Goal: Download file/media

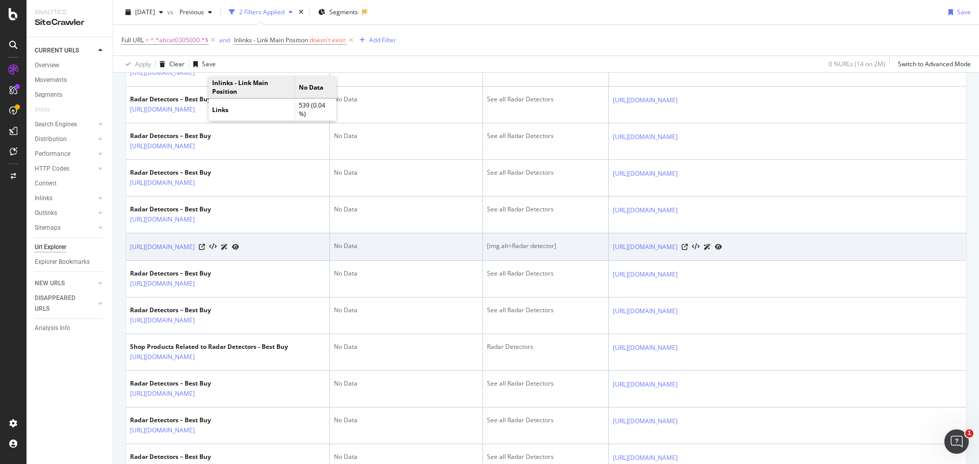
scroll to position [357, 0]
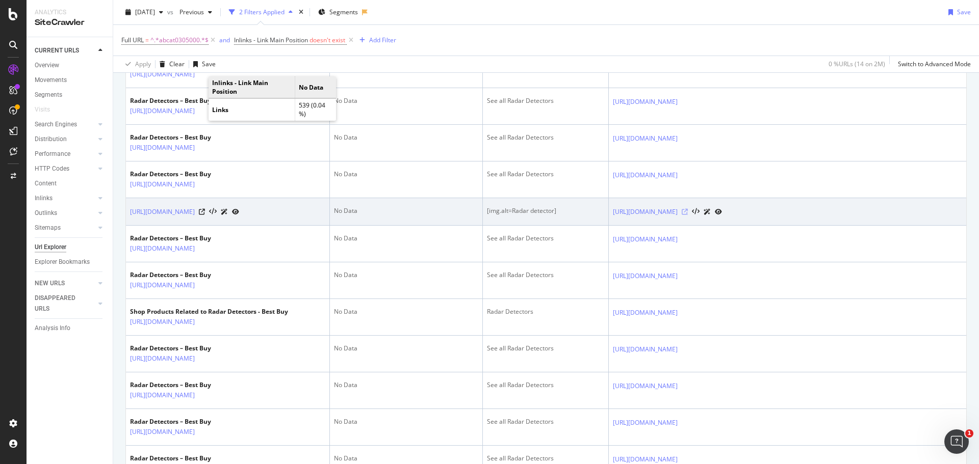
click at [688, 215] on icon at bounding box center [685, 212] width 6 height 6
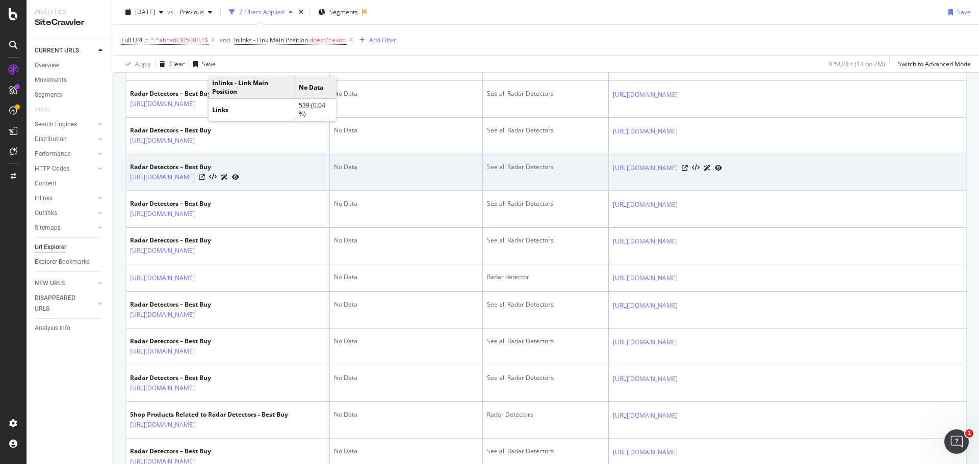
scroll to position [663, 0]
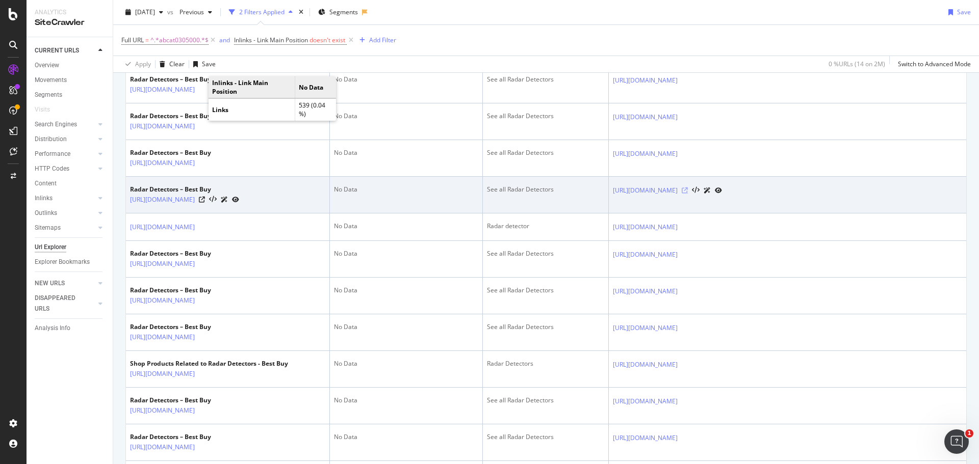
click at [688, 194] on icon at bounding box center [685, 191] width 6 height 6
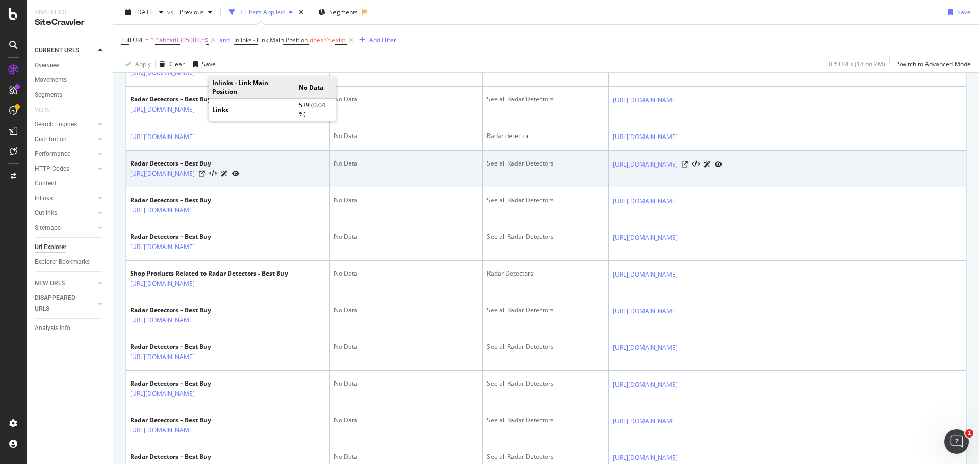
scroll to position [765, 0]
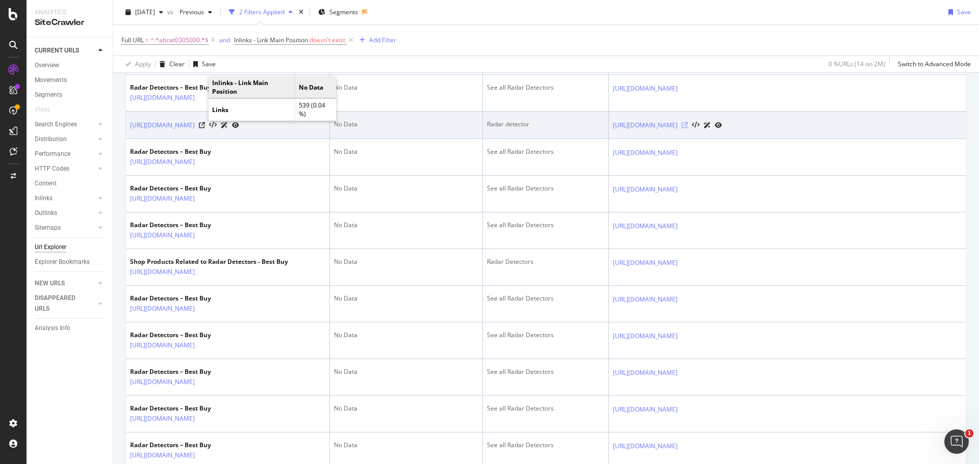
click at [688, 128] on icon at bounding box center [685, 125] width 6 height 6
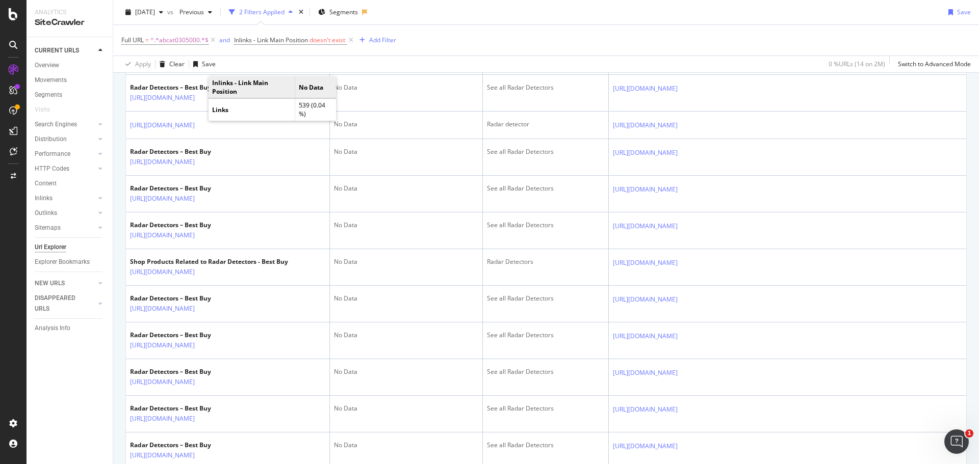
scroll to position [1171, 0]
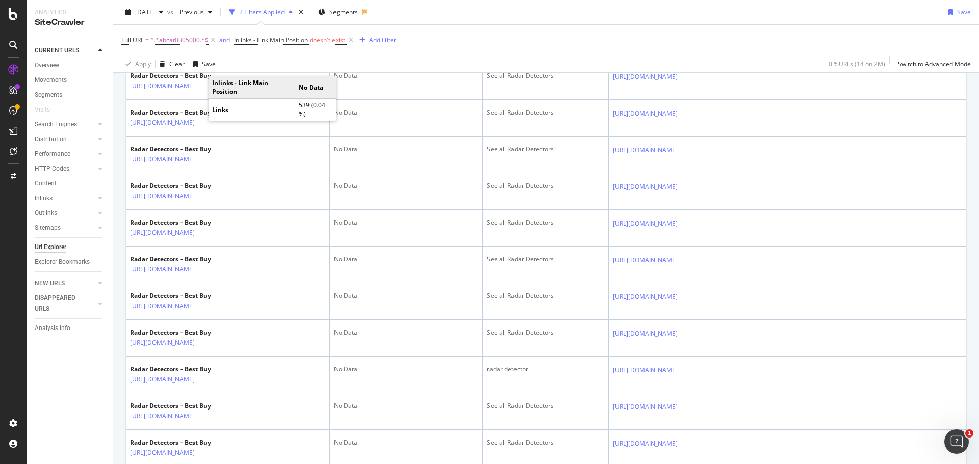
click at [688, 43] on icon at bounding box center [685, 40] width 6 height 6
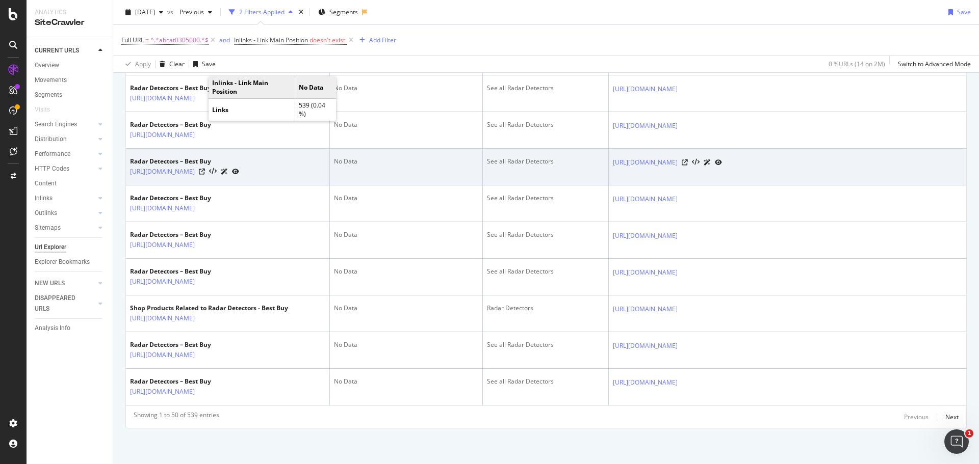
scroll to position [2230, 0]
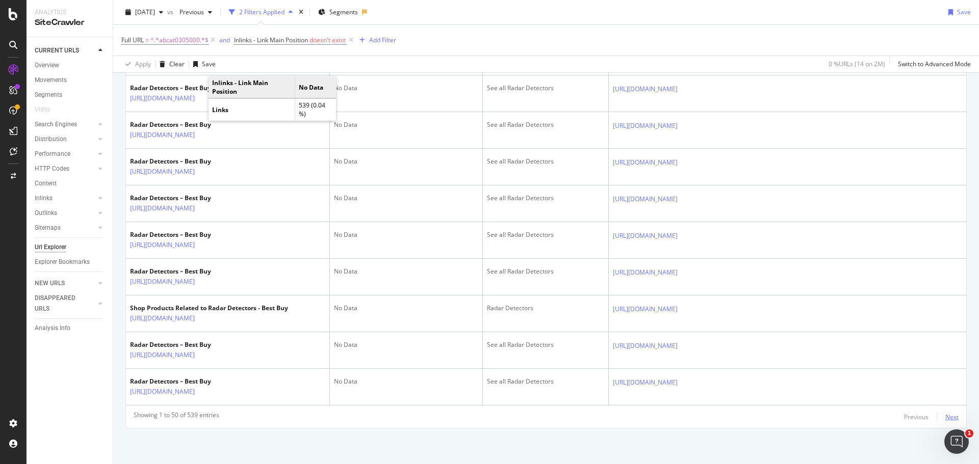
click at [945, 418] on div "Next" at bounding box center [951, 417] width 13 height 9
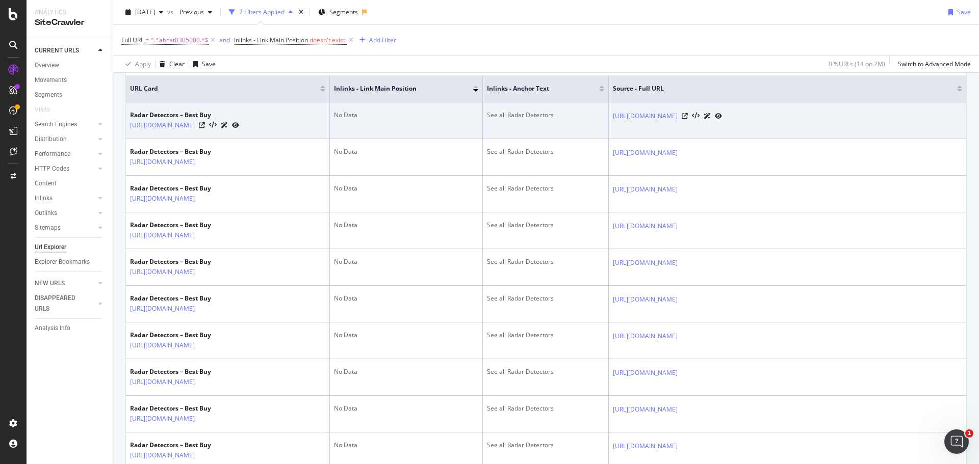
scroll to position [255, 0]
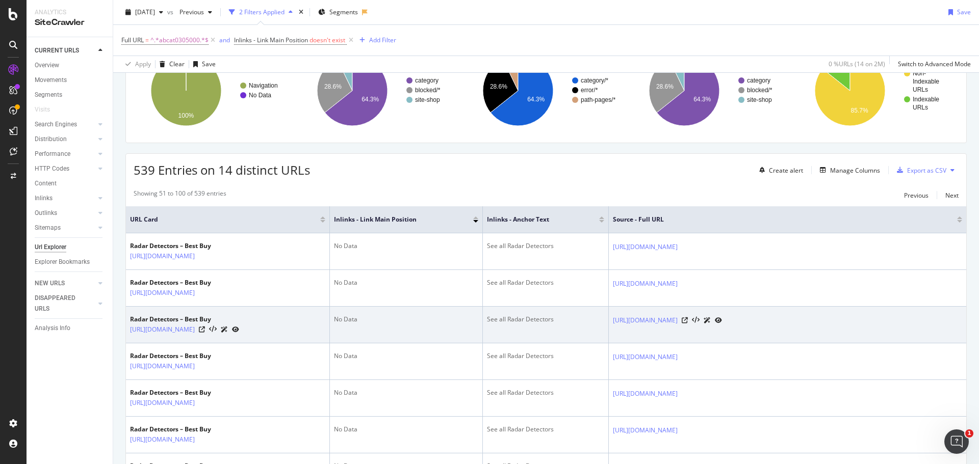
scroll to position [102, 0]
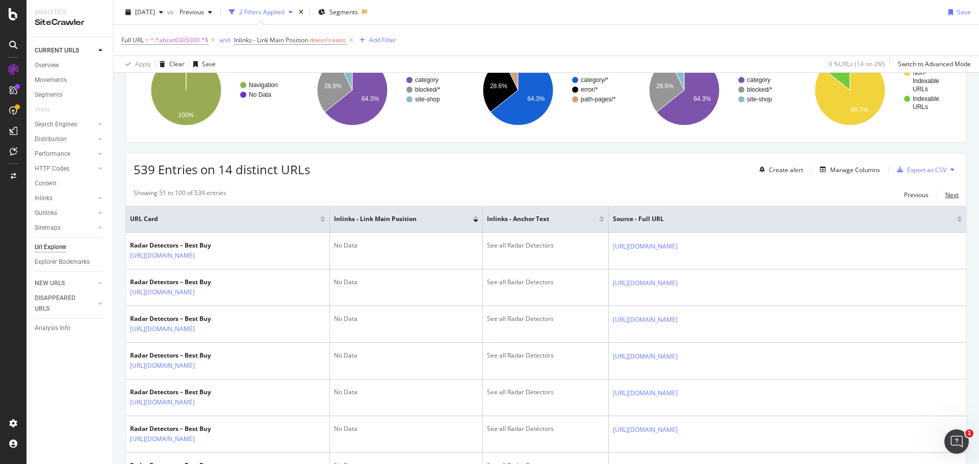
drag, startPoint x: 941, startPoint y: 197, endPoint x: 934, endPoint y: 196, distance: 6.7
click at [945, 197] on div "Next" at bounding box center [951, 195] width 13 height 9
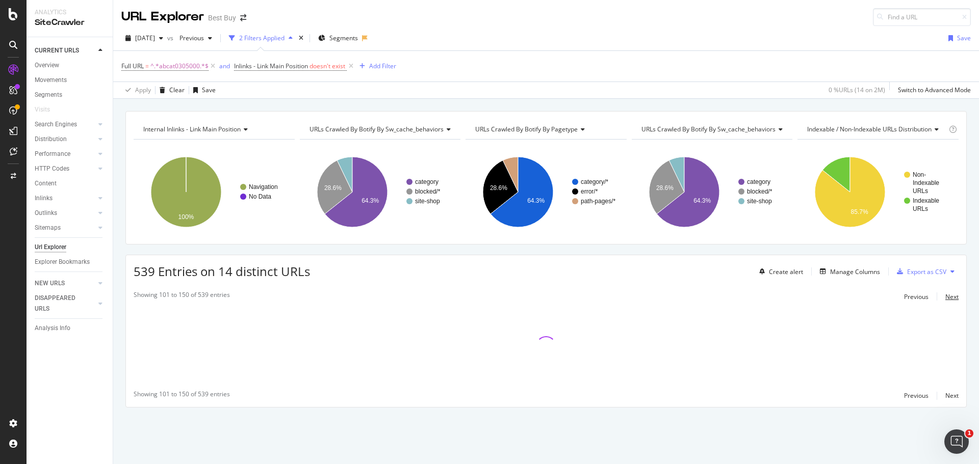
scroll to position [0, 0]
click at [858, 272] on div "Manage Columns" at bounding box center [855, 272] width 50 height 9
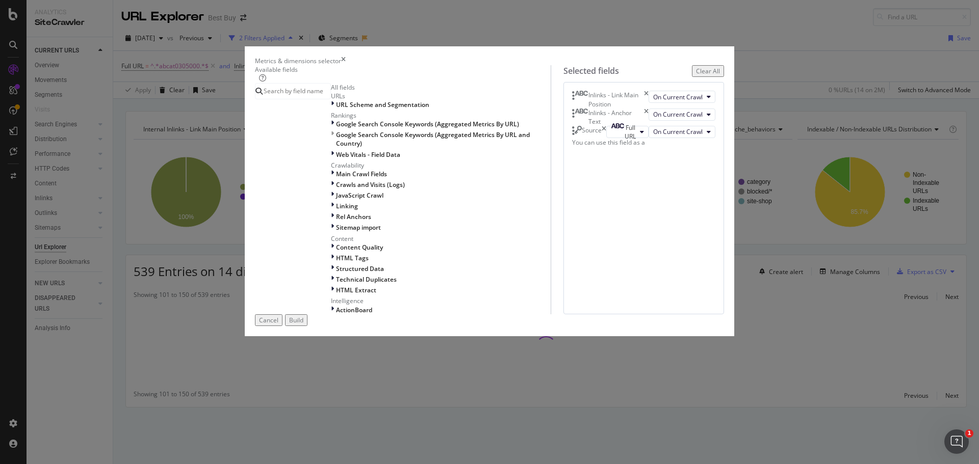
click at [707, 57] on div "Metrics & dimensions selector" at bounding box center [489, 61] width 469 height 9
click at [346, 57] on icon "times" at bounding box center [343, 61] width 5 height 9
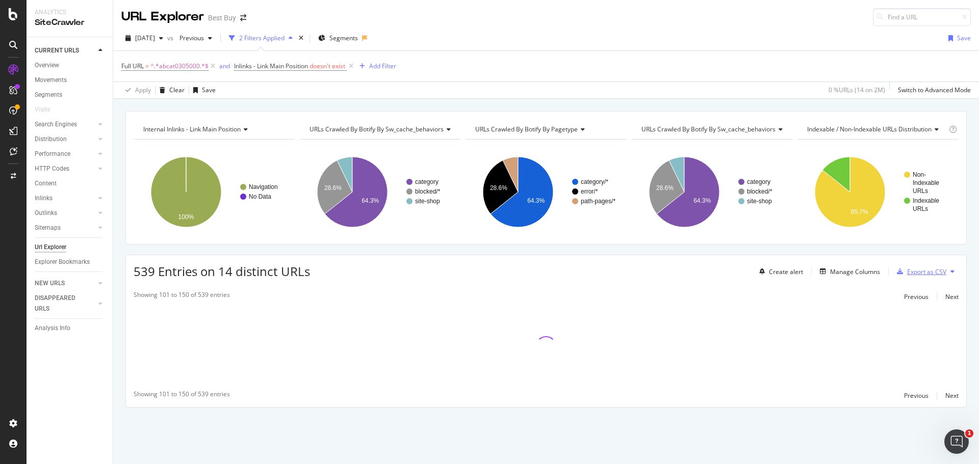
click at [929, 271] on div "Export as CSV" at bounding box center [926, 272] width 39 height 9
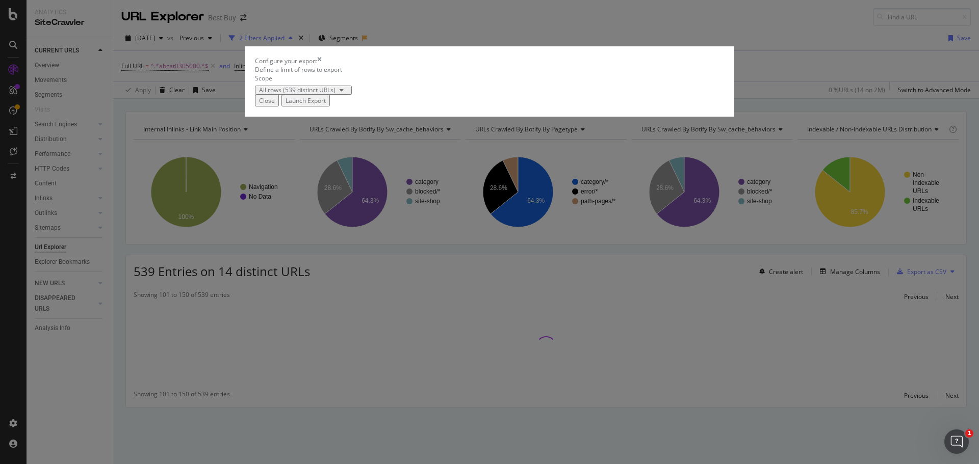
click at [326, 105] on div "Launch Export" at bounding box center [305, 100] width 40 height 9
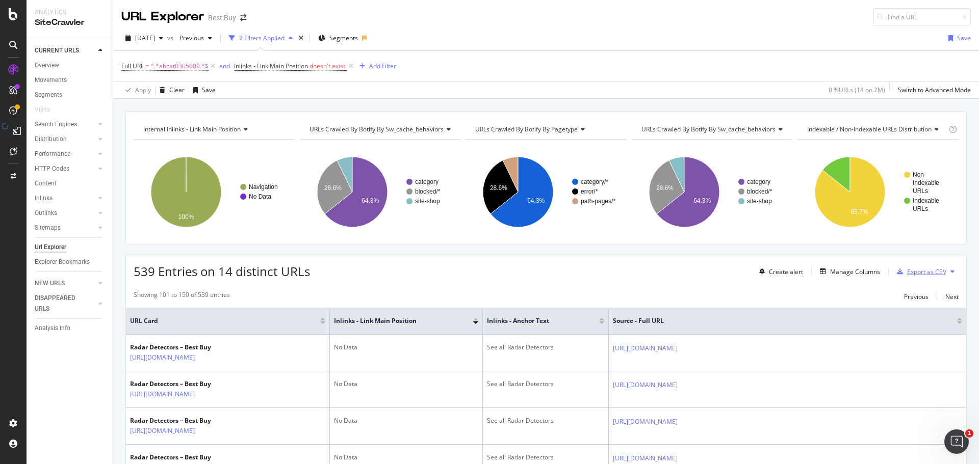
click at [920, 274] on div "Export as CSV" at bounding box center [926, 272] width 39 height 9
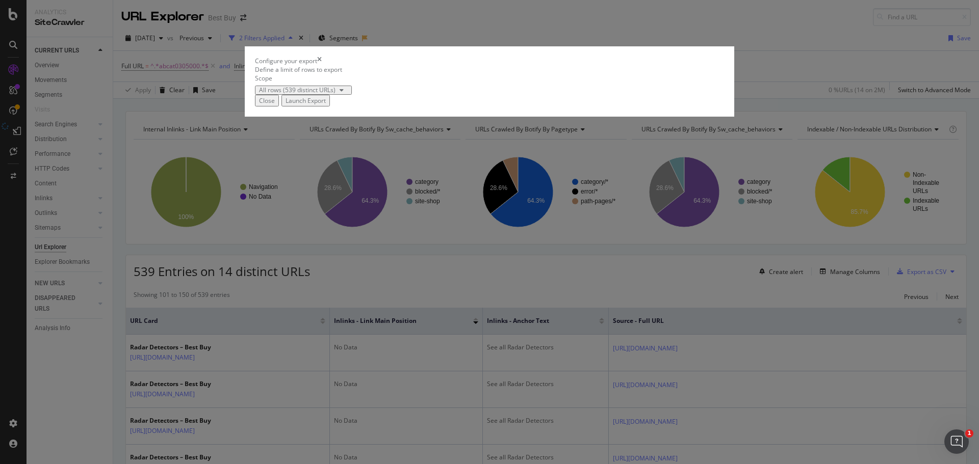
click at [326, 105] on div "Launch Export" at bounding box center [305, 100] width 40 height 9
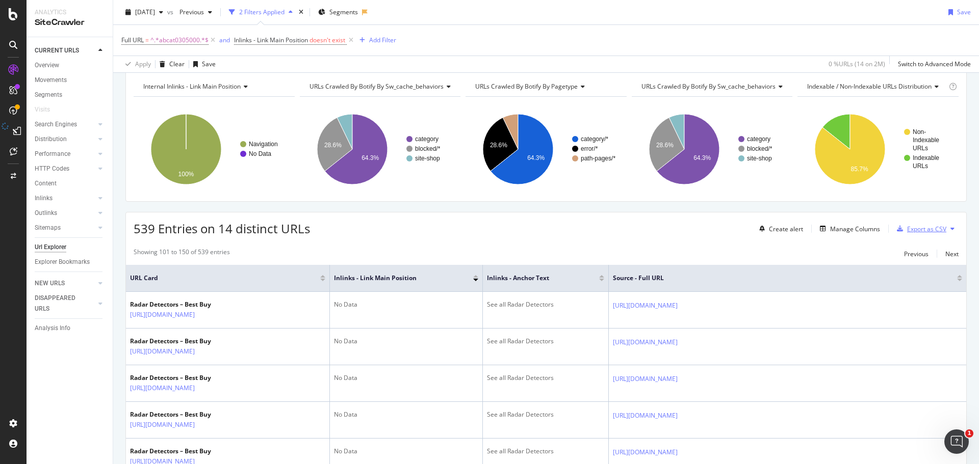
scroll to position [102, 0]
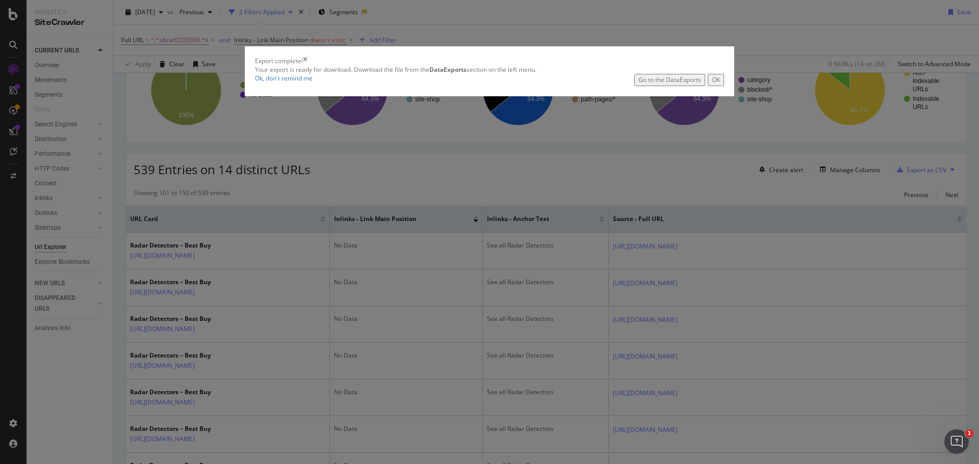
click at [638, 84] on div "Go to the DataExports" at bounding box center [669, 79] width 63 height 9
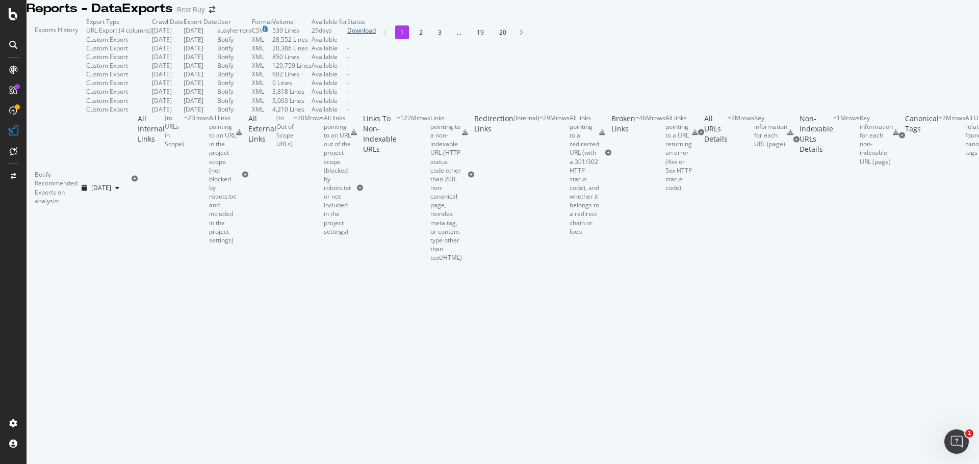
click at [376, 35] on div "Download" at bounding box center [361, 30] width 29 height 9
